Goal: Check status

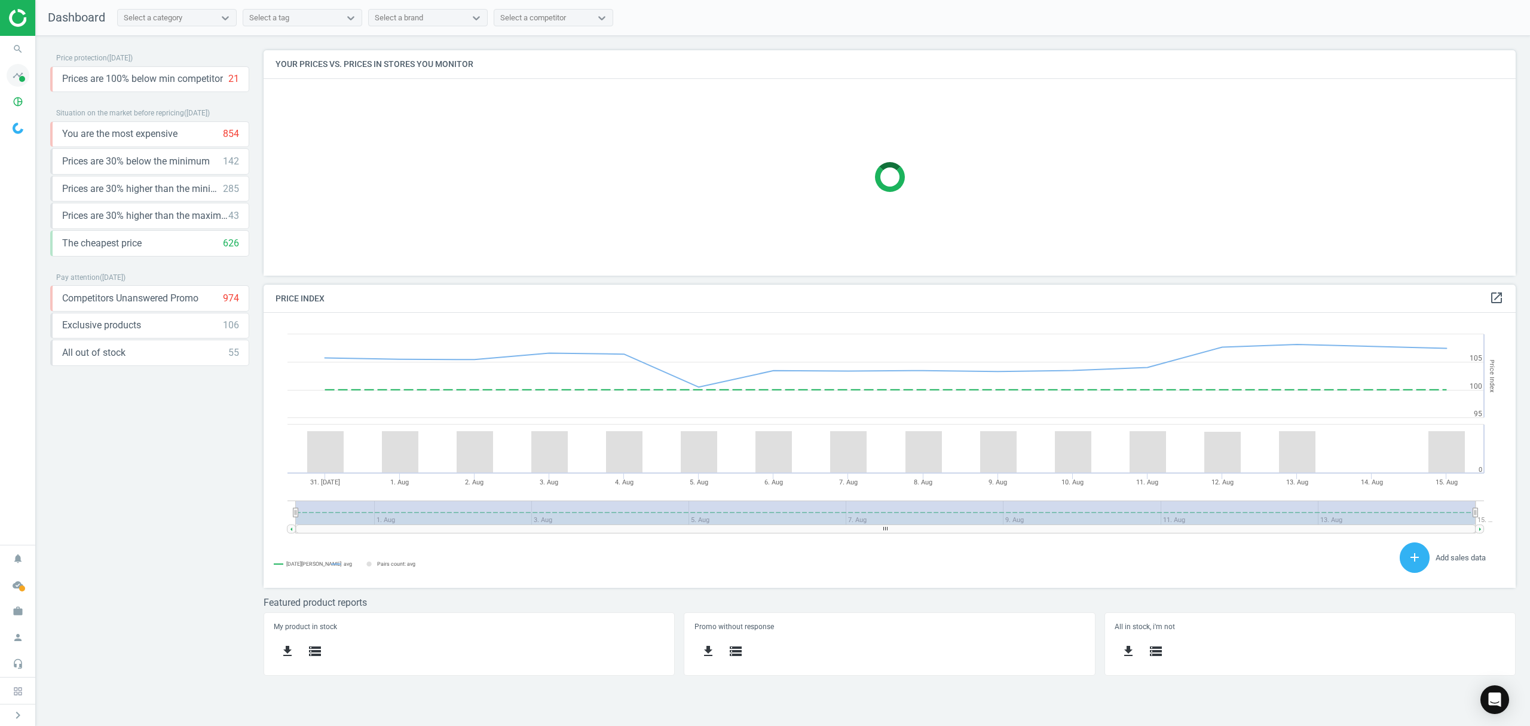
scroll to position [262, 1277]
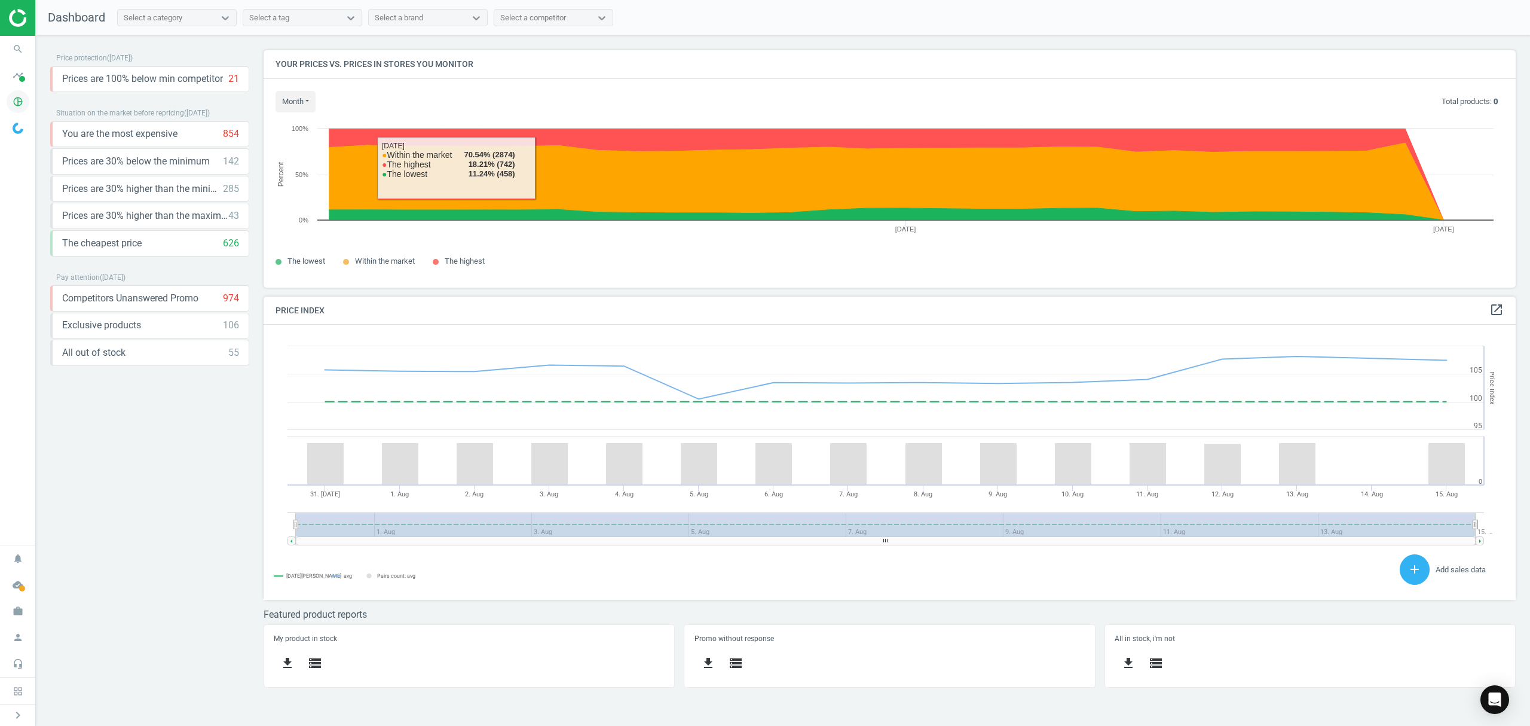
click at [22, 99] on icon "pie_chart_outlined" at bounding box center [18, 101] width 23 height 23
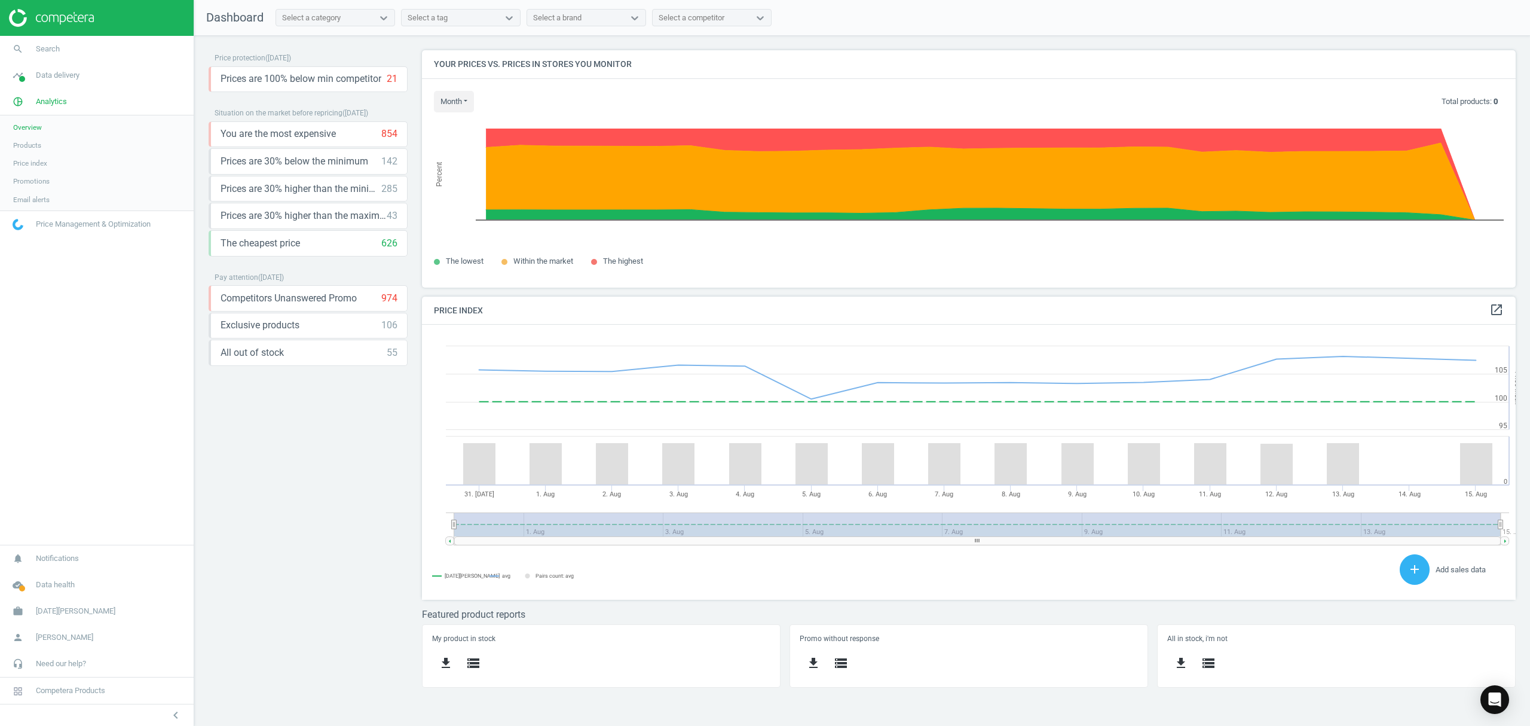
scroll to position [5, 6]
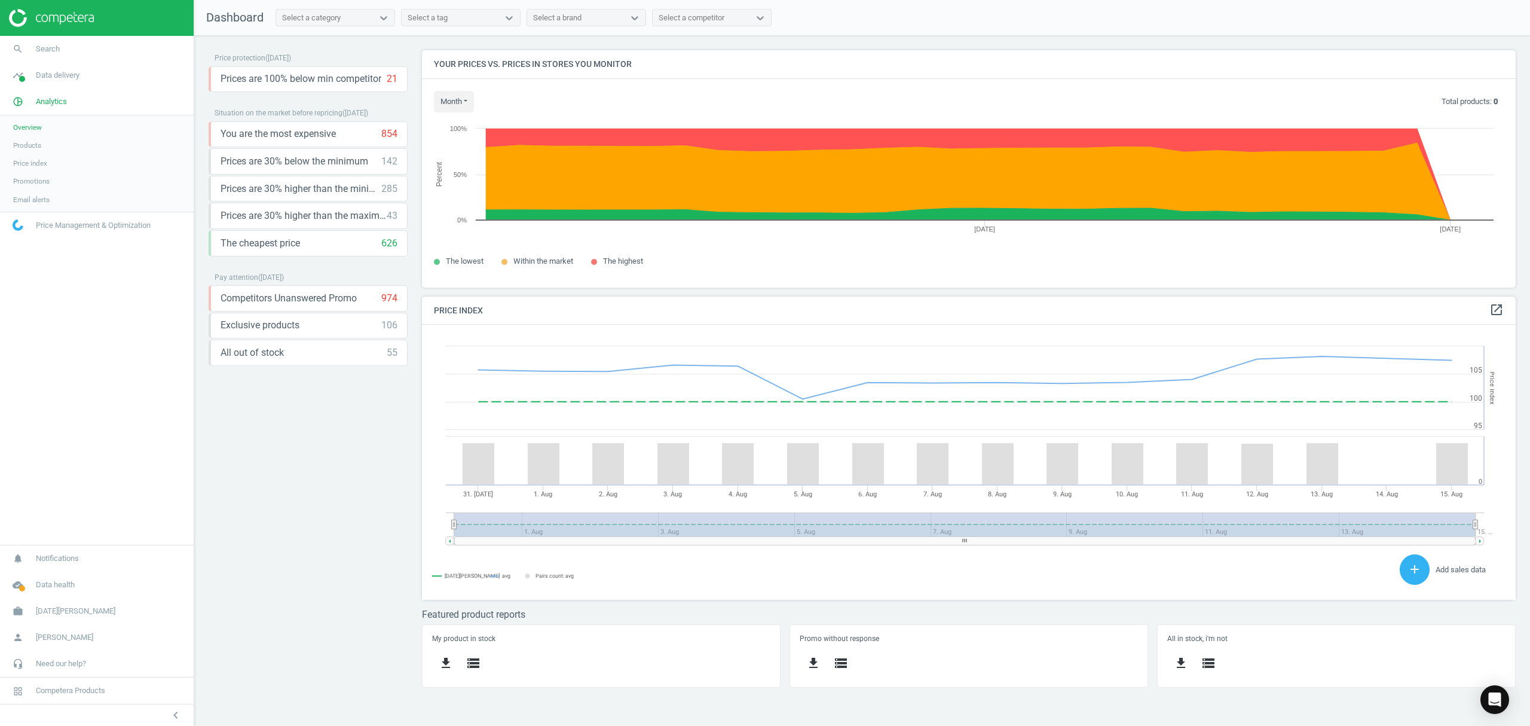
click at [32, 147] on span "Products" at bounding box center [27, 145] width 28 height 10
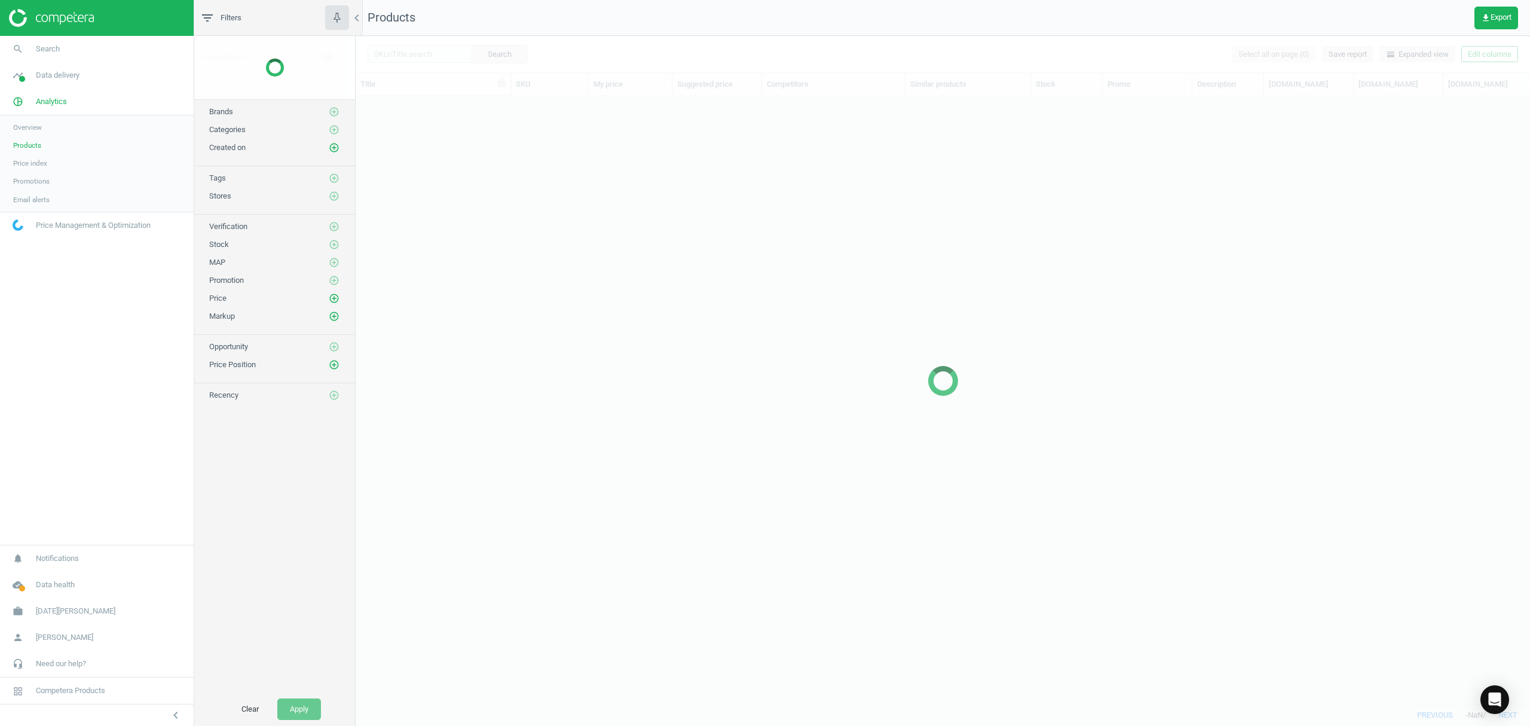
scroll to position [582, 1163]
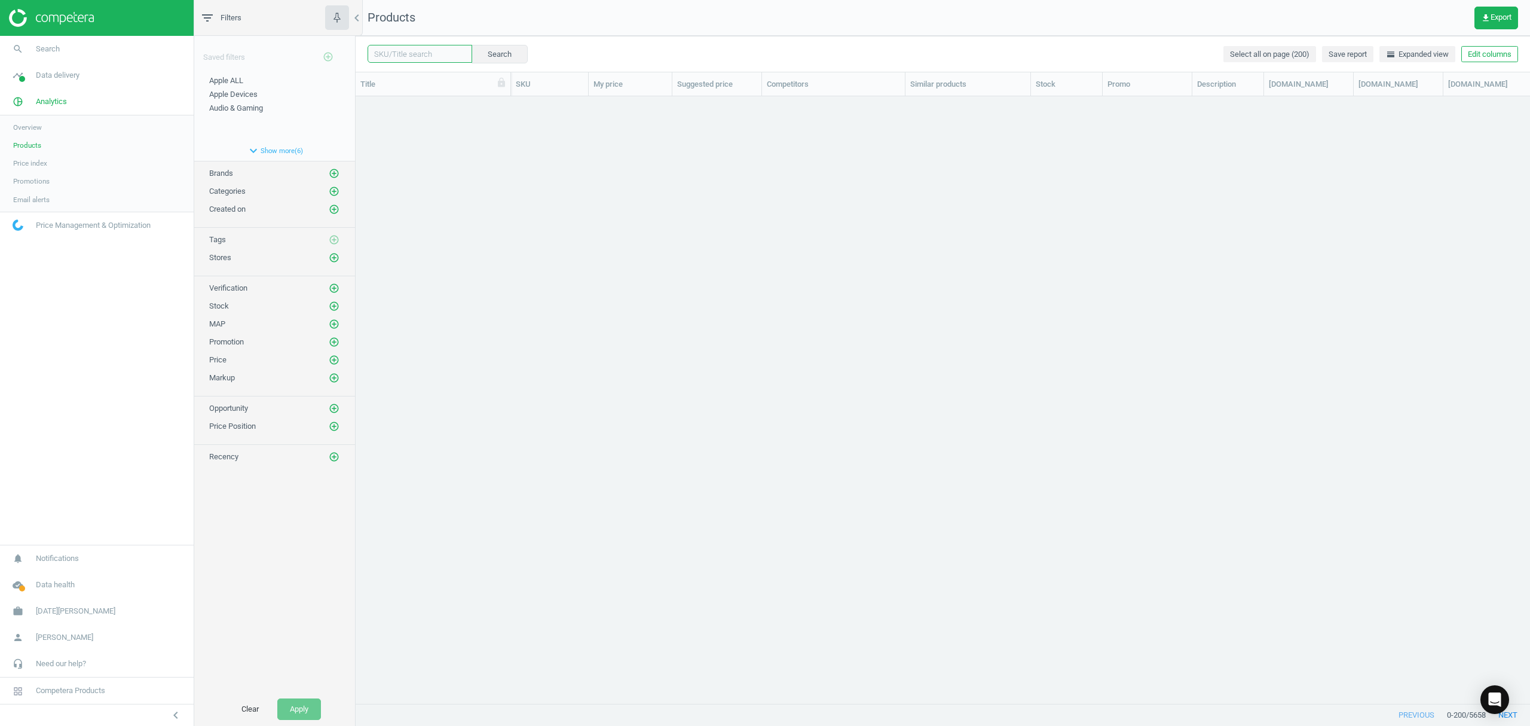
click at [418, 55] on input "text" at bounding box center [420, 54] width 105 height 18
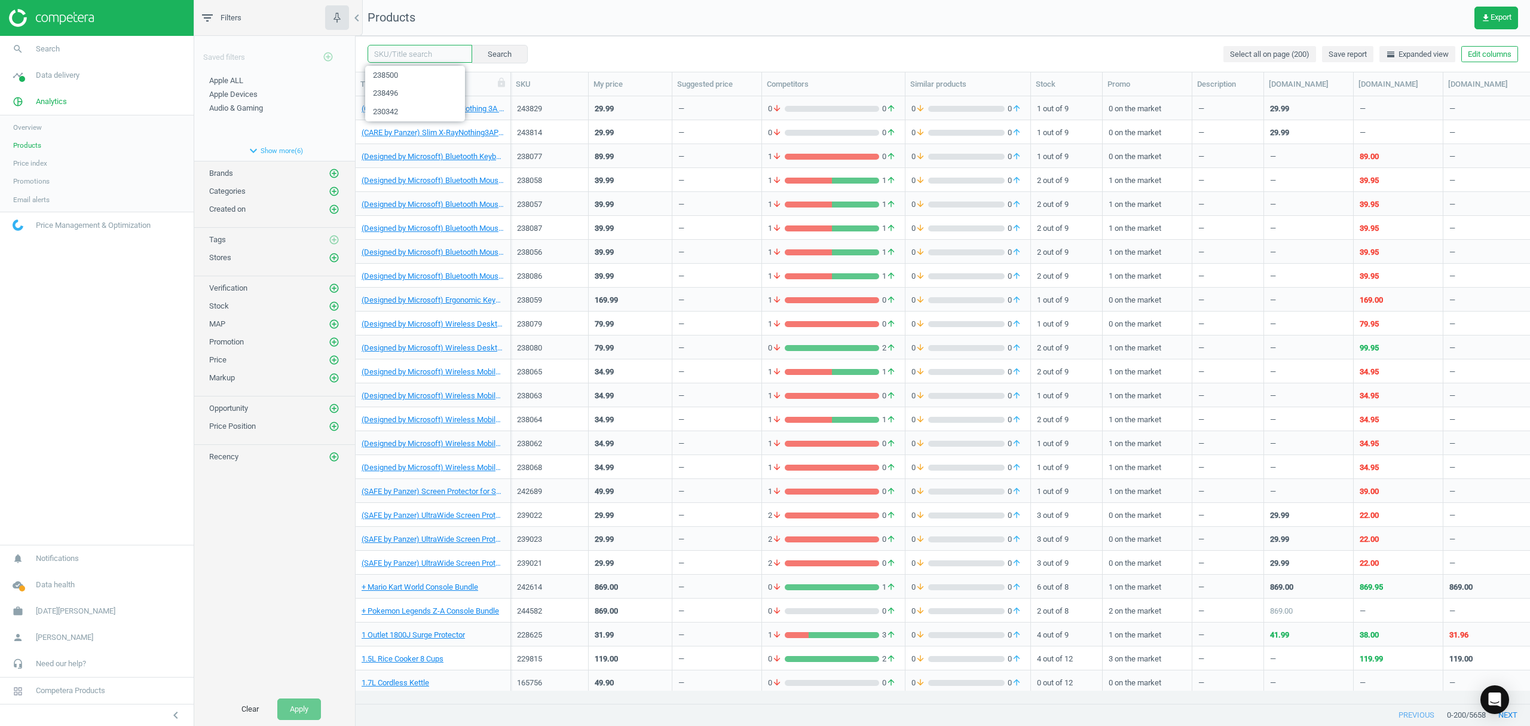
paste input "243139"
type input "243139"
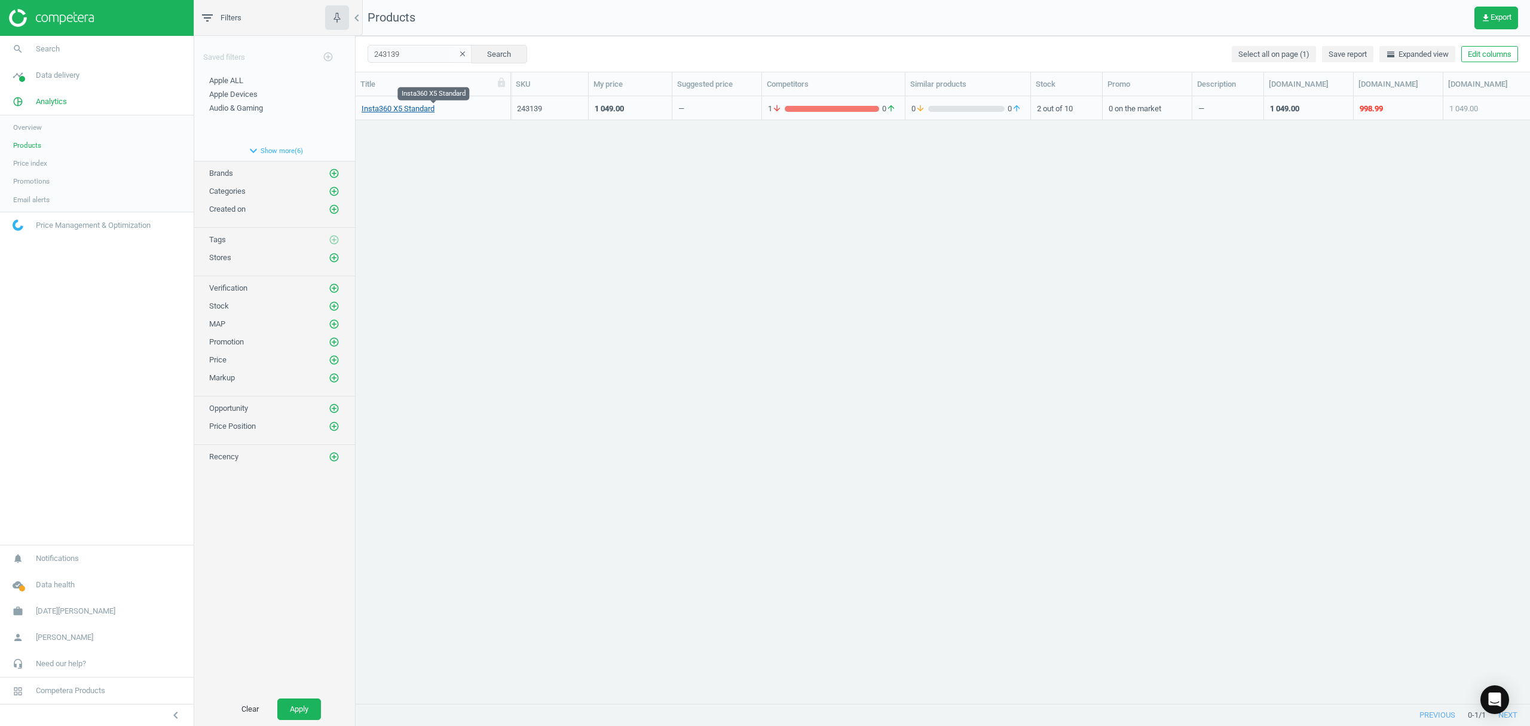
click at [418, 110] on link "Insta360 X5 Standard" at bounding box center [398, 108] width 73 height 11
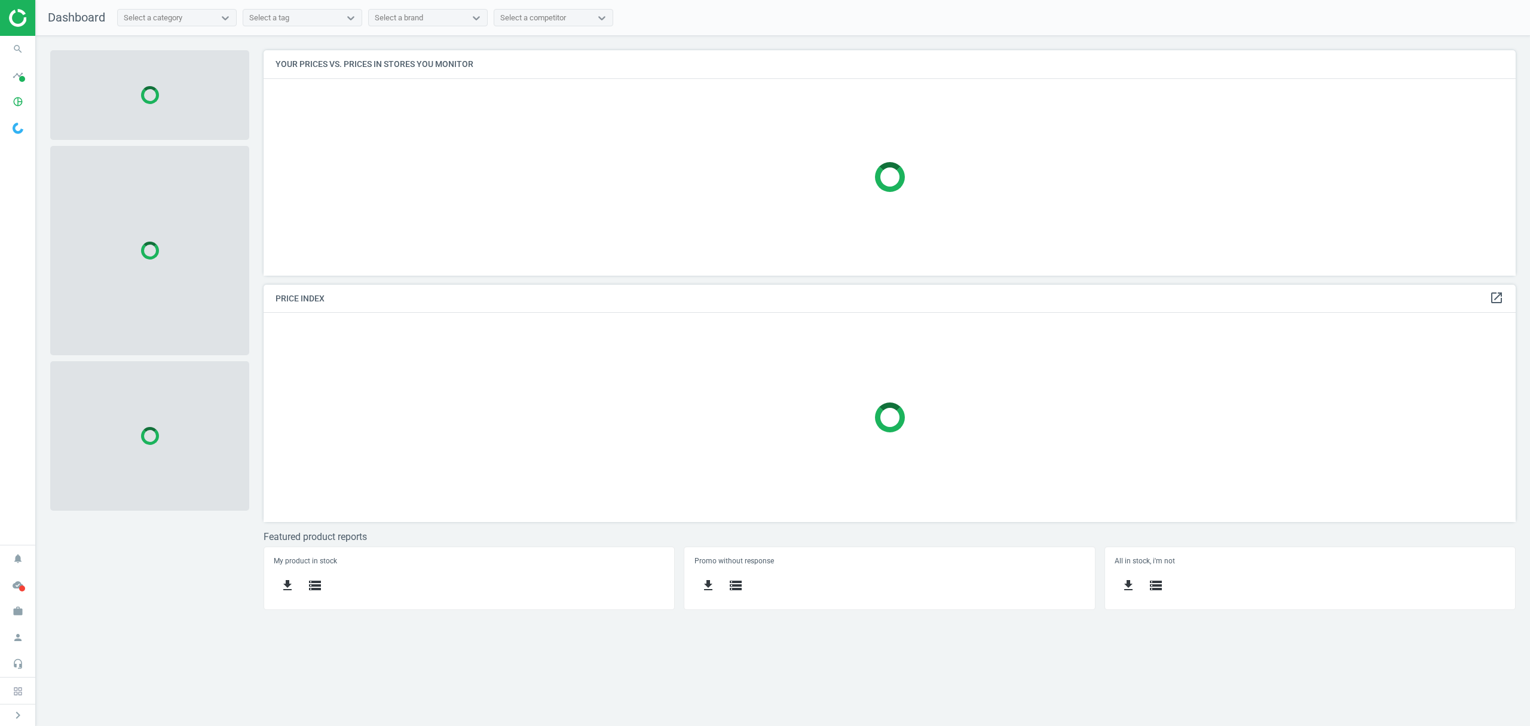
scroll to position [250, 1277]
click at [17, 100] on icon "pie_chart_outlined" at bounding box center [18, 101] width 23 height 23
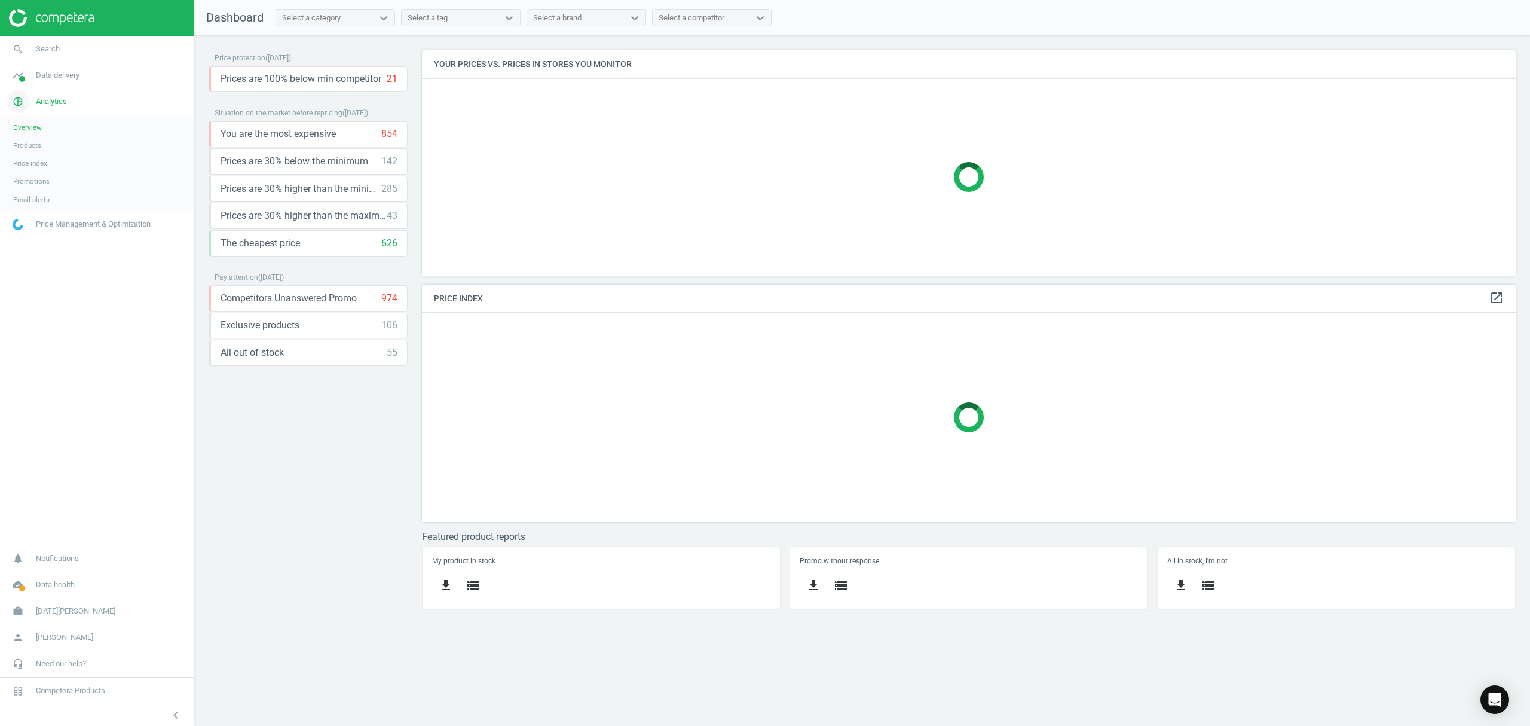
scroll to position [250, 1119]
click at [34, 139] on link "Products" at bounding box center [97, 145] width 194 height 18
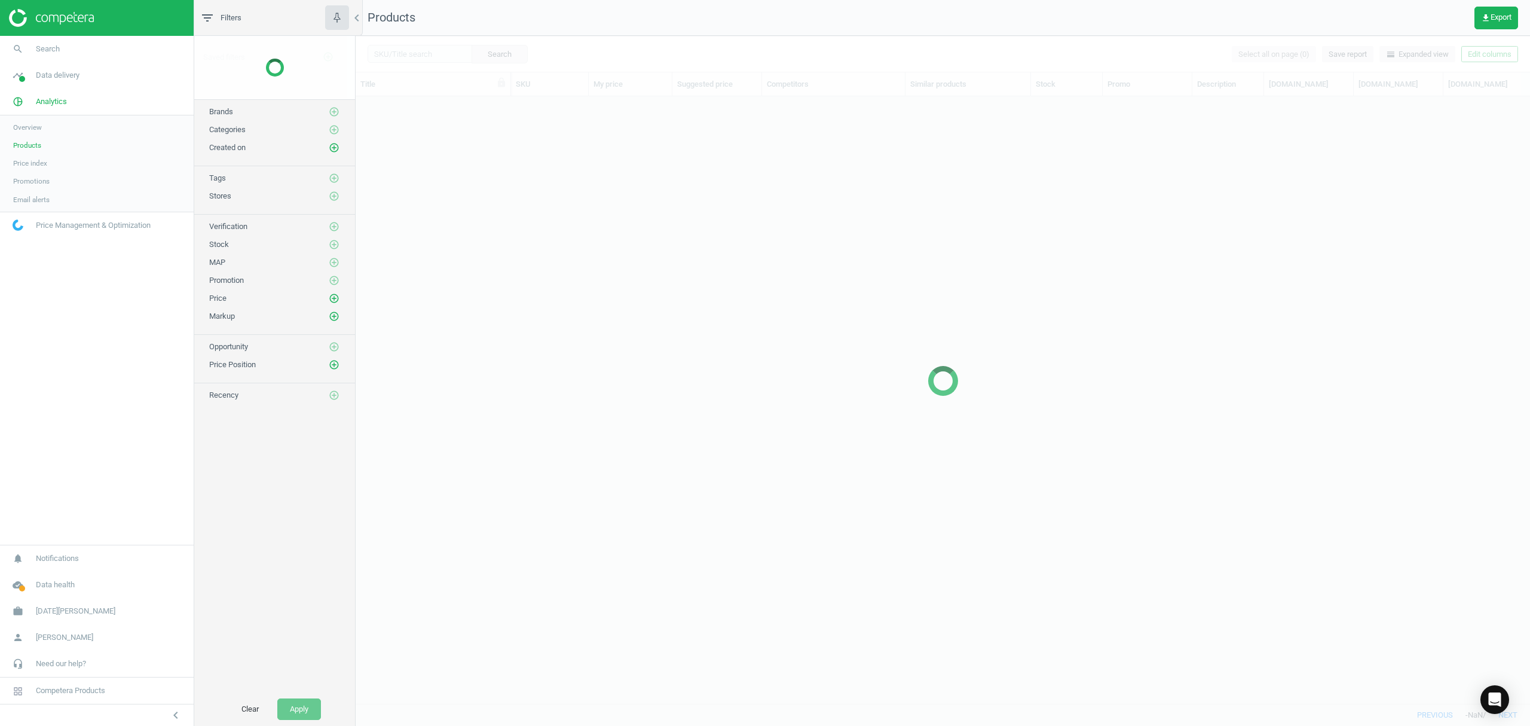
scroll to position [582, 1163]
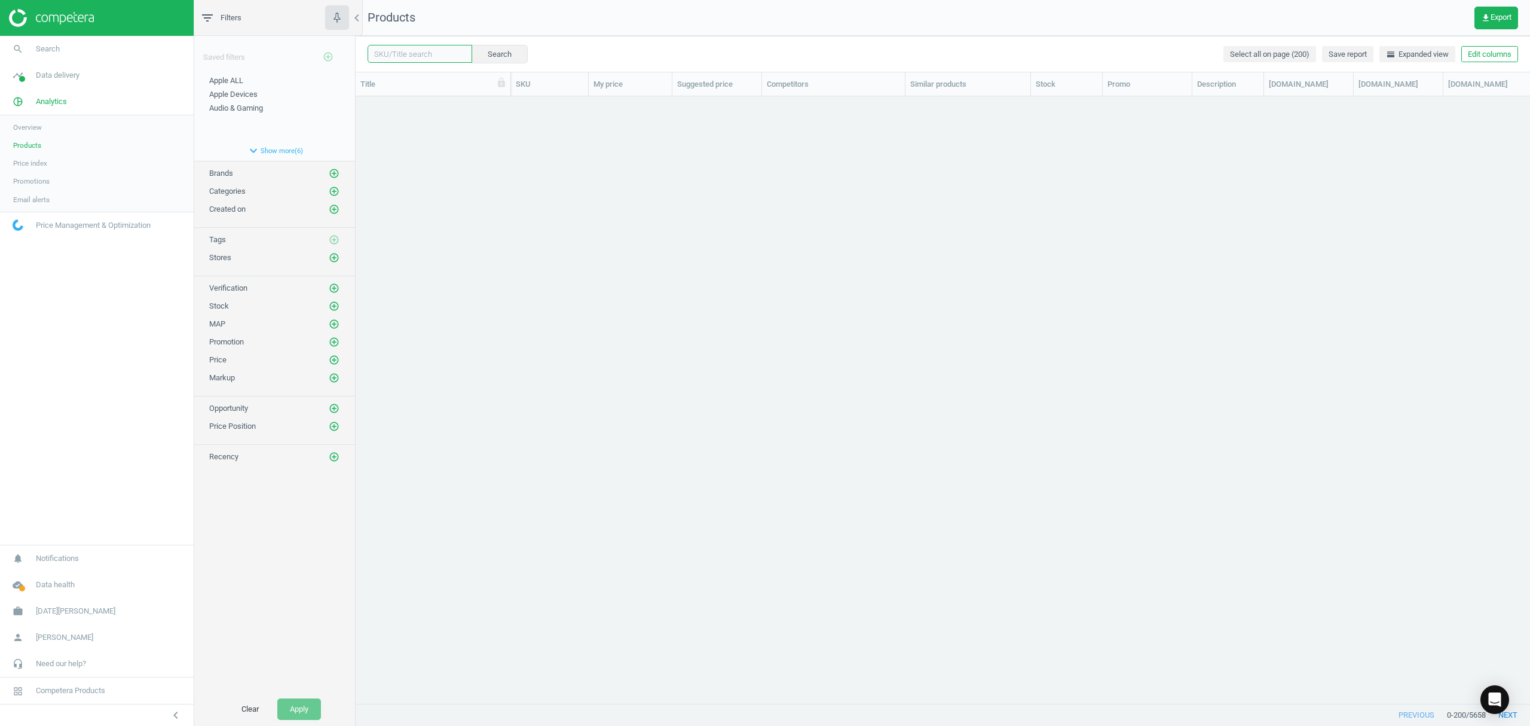
click at [407, 56] on input "text" at bounding box center [420, 54] width 105 height 18
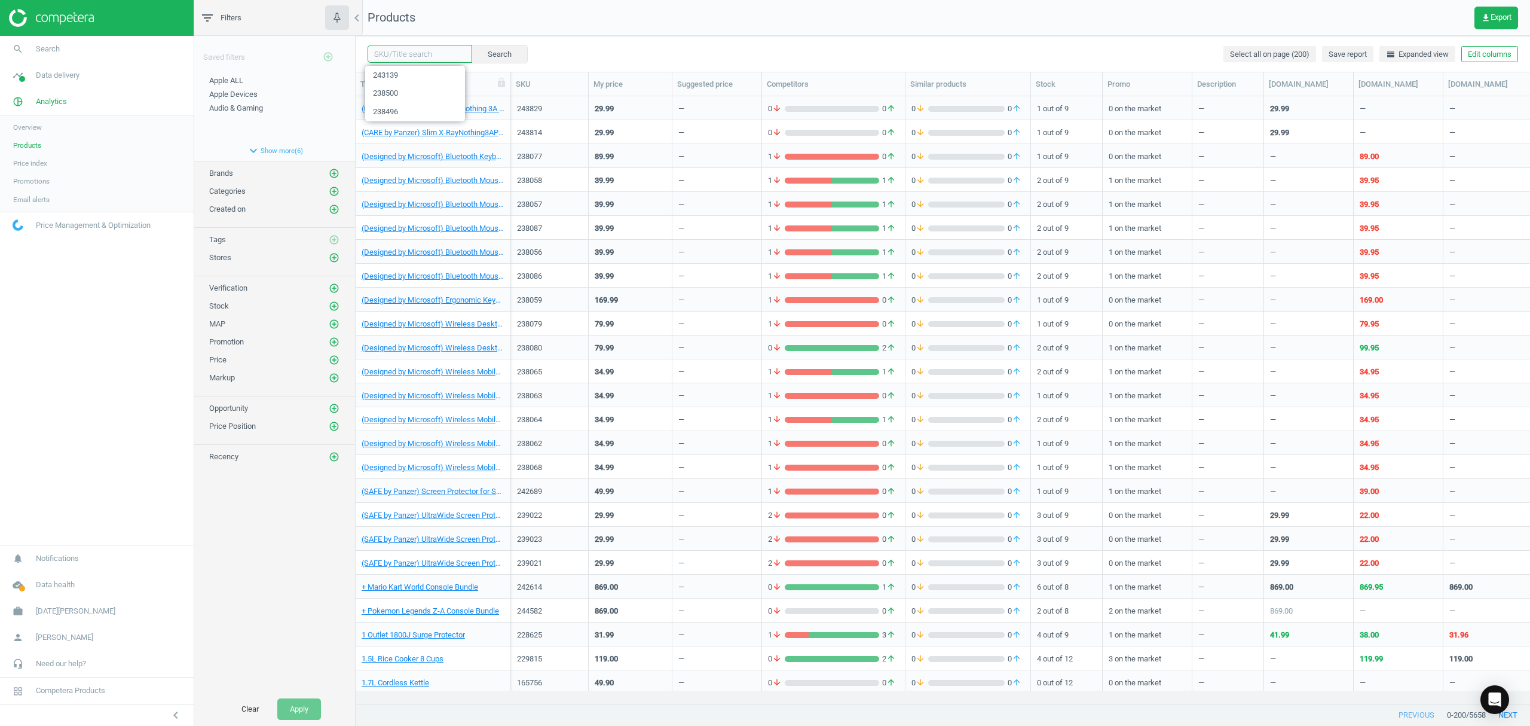
paste input "243139"
type input "243139"
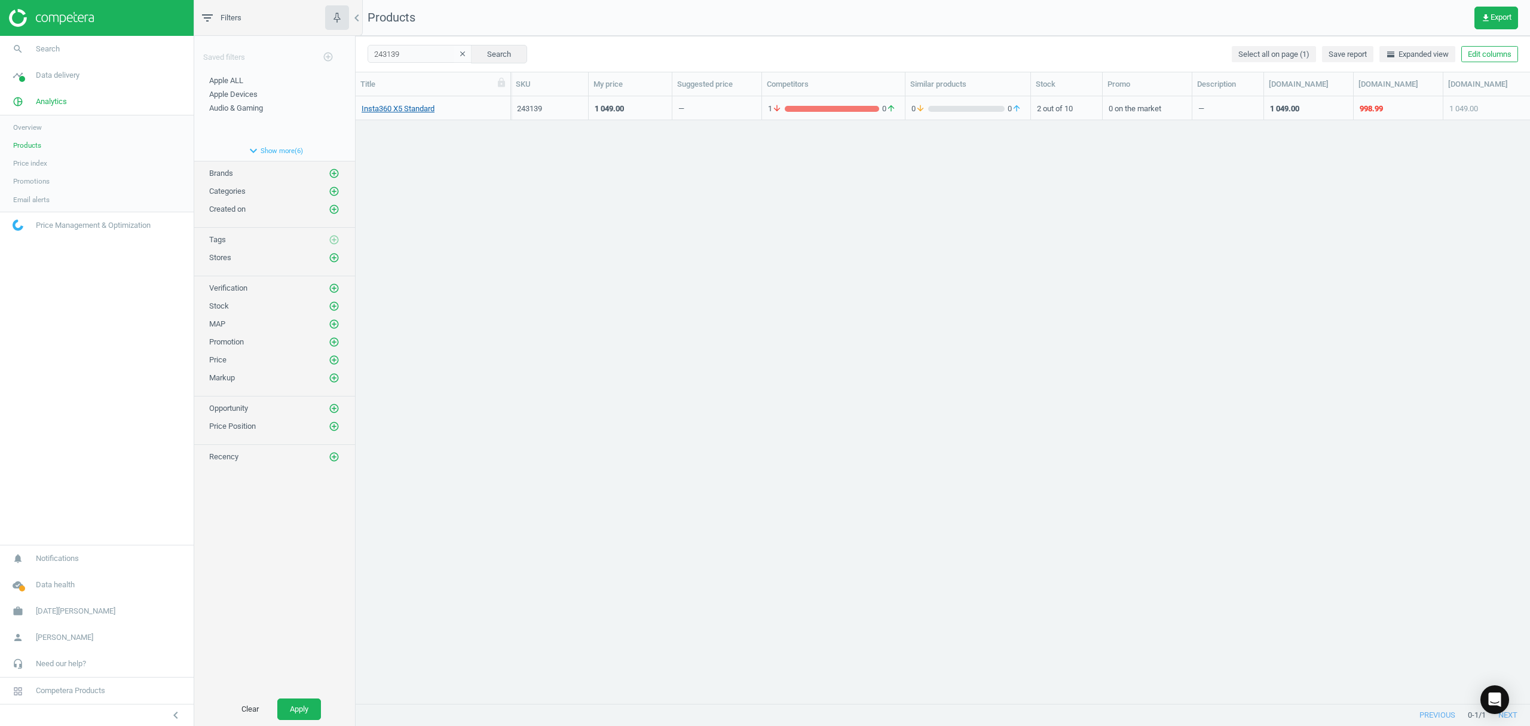
click at [409, 113] on link "Insta360 X5 Standard" at bounding box center [398, 108] width 73 height 11
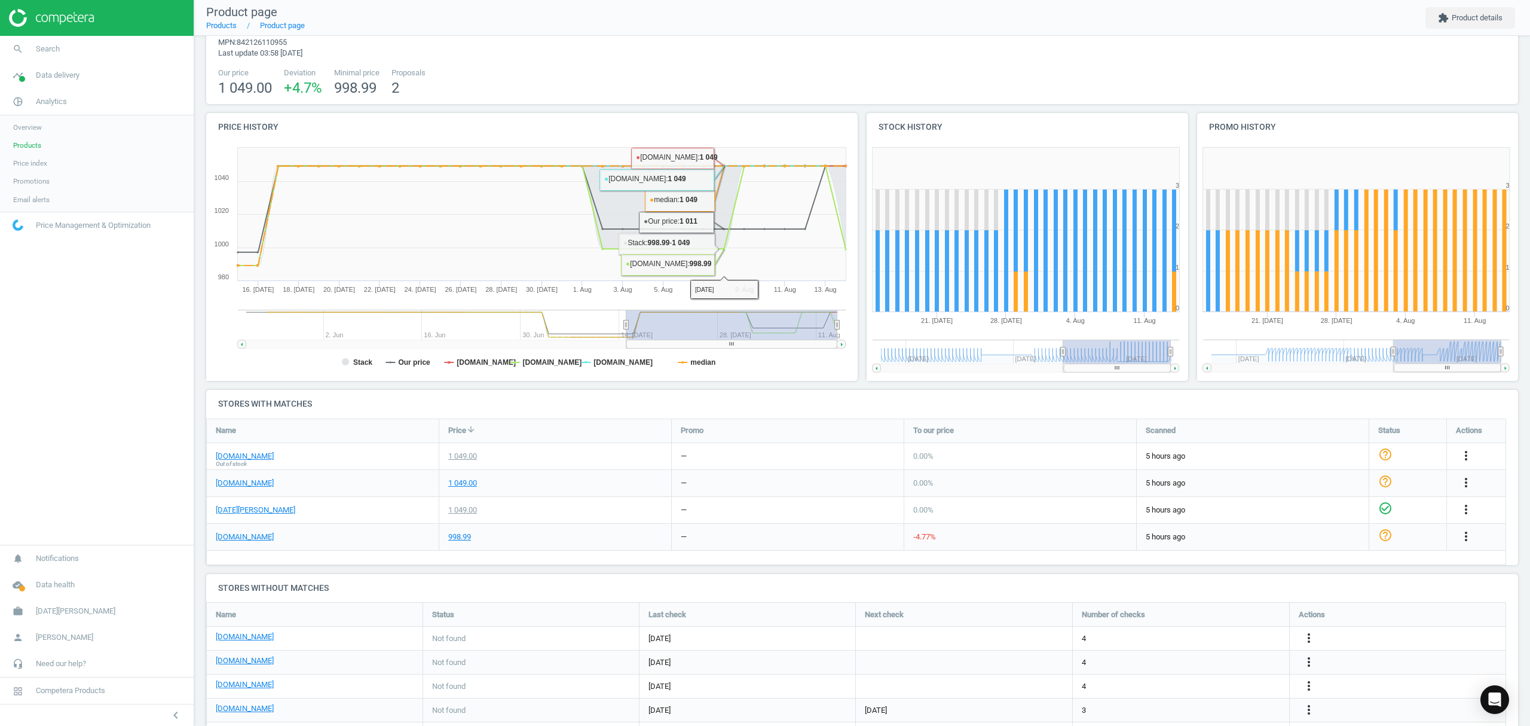
scroll to position [80, 0]
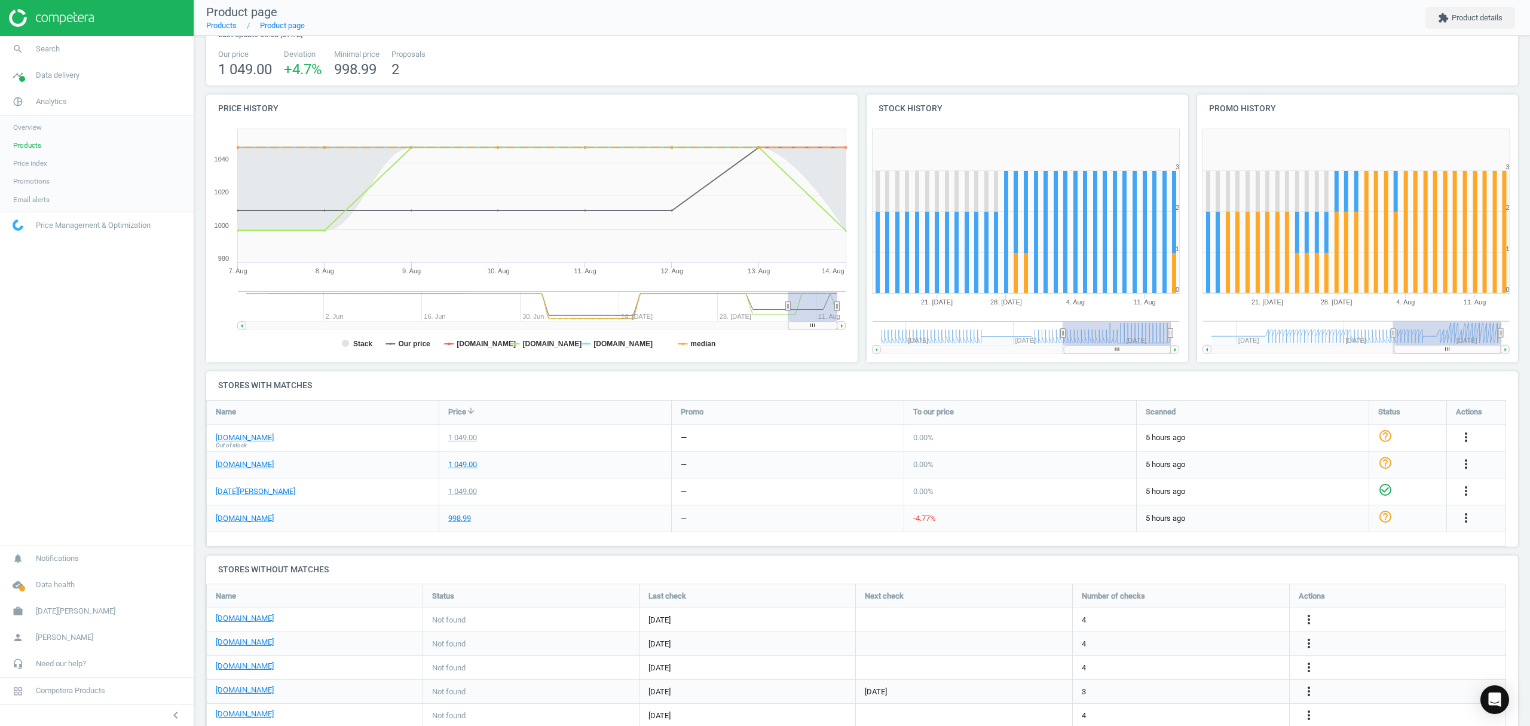
drag, startPoint x: 628, startPoint y: 310, endPoint x: 863, endPoint y: 307, distance: 235.5
click at [863, 307] on div "Price history Created with Highstock 6.2.0 Stack Our price [DOMAIN_NAME] [DOMAI…" at bounding box center [862, 232] width 1321 height 277
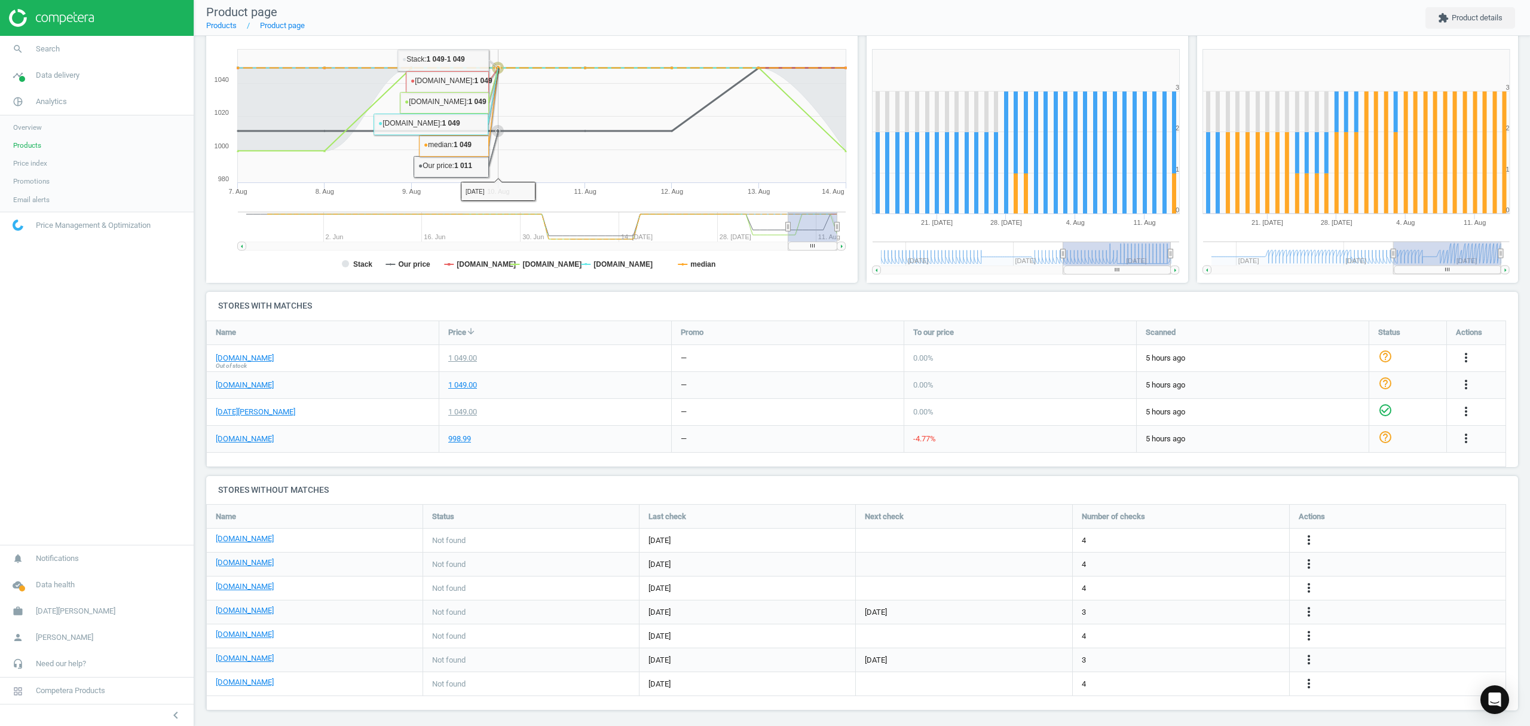
scroll to position [0, 0]
